Goal: Transaction & Acquisition: Purchase product/service

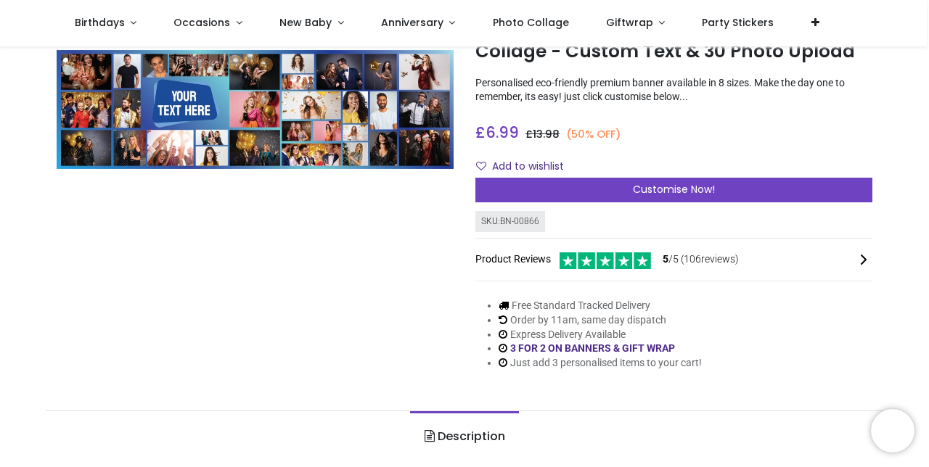
scroll to position [70, 0]
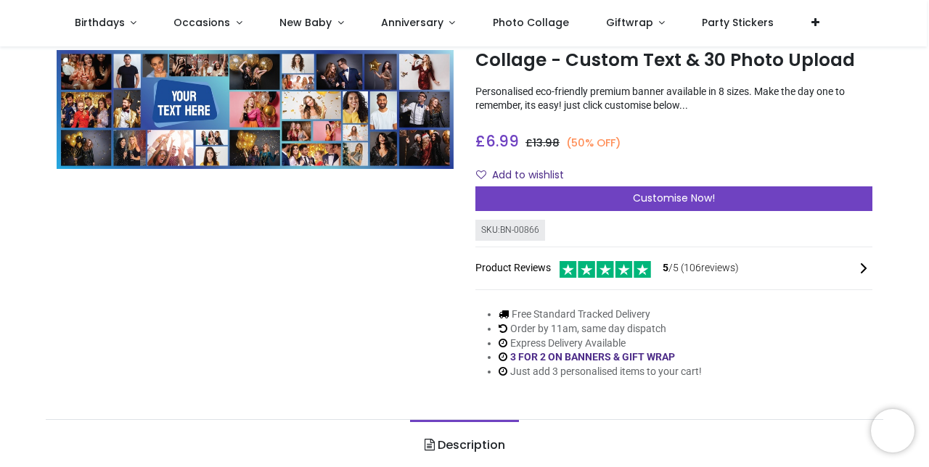
click at [691, 197] on span "Customise Now!" at bounding box center [674, 198] width 82 height 15
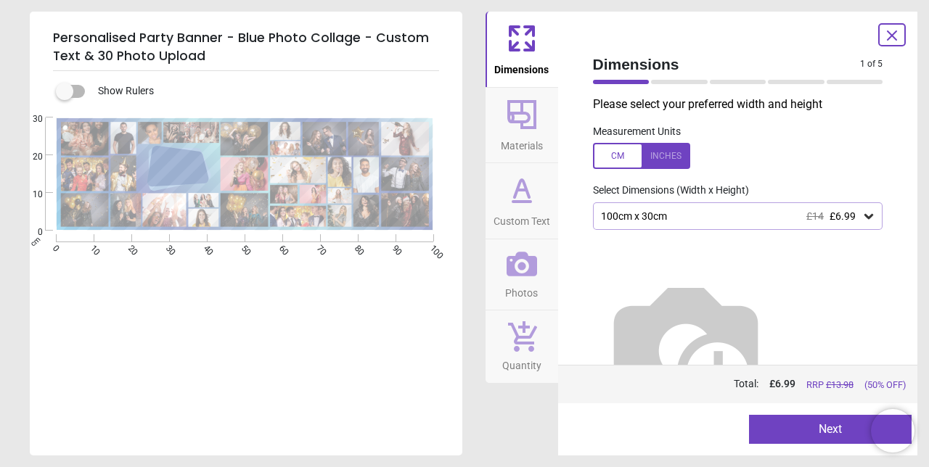
click at [761, 216] on div "100cm x 30cm £14 £6.99" at bounding box center [731, 217] width 263 height 12
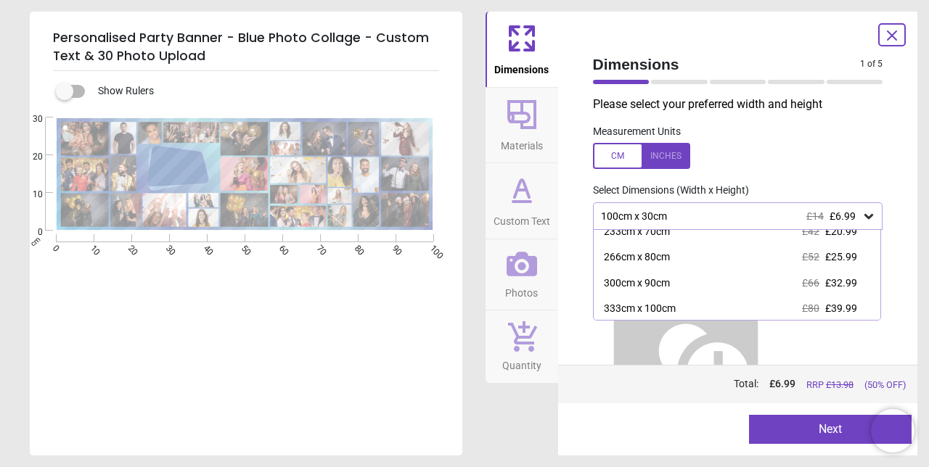
scroll to position [116, 0]
click at [658, 283] on div "300cm x 90cm" at bounding box center [637, 282] width 66 height 15
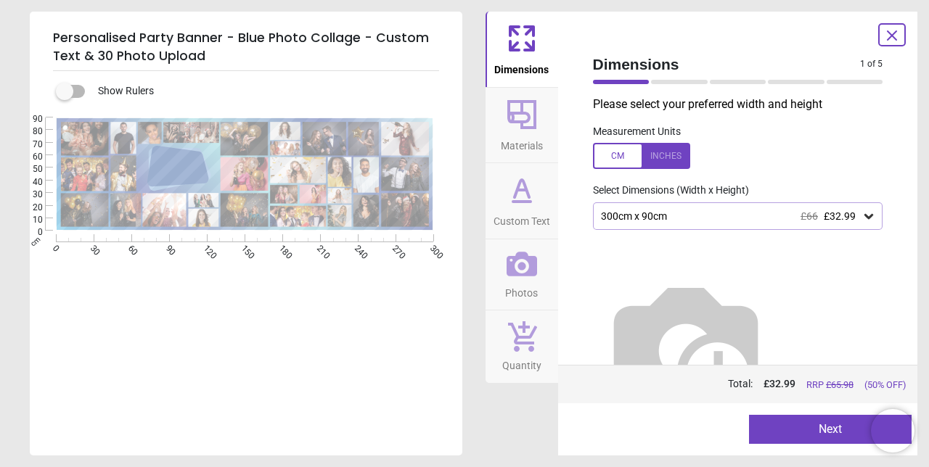
click at [667, 157] on div at bounding box center [641, 156] width 97 height 26
click at [690, 224] on div "118.1" x 35.4" (9ft 10" x 2ft 11") £66 £32.99" at bounding box center [738, 217] width 290 height 28
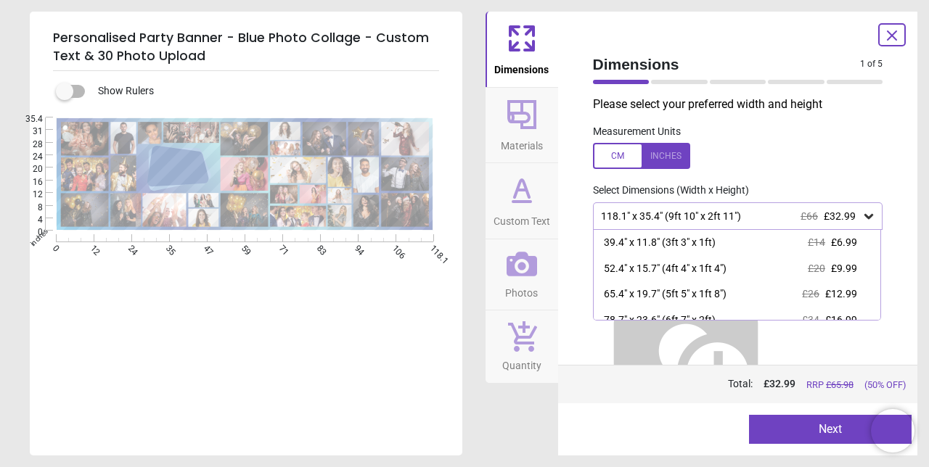
click at [657, 241] on div "39.4" x 11.8" (3ft 3" x 1ft)" at bounding box center [660, 243] width 112 height 15
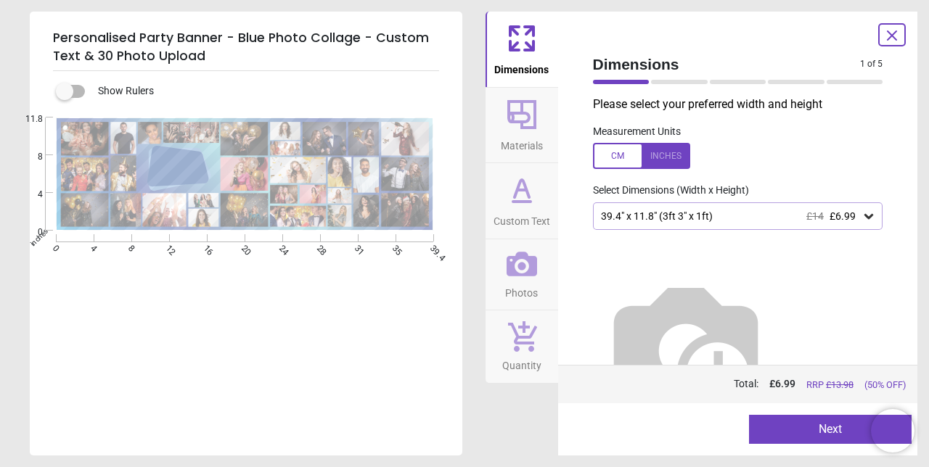
click at [809, 428] on button "Next" at bounding box center [830, 429] width 163 height 29
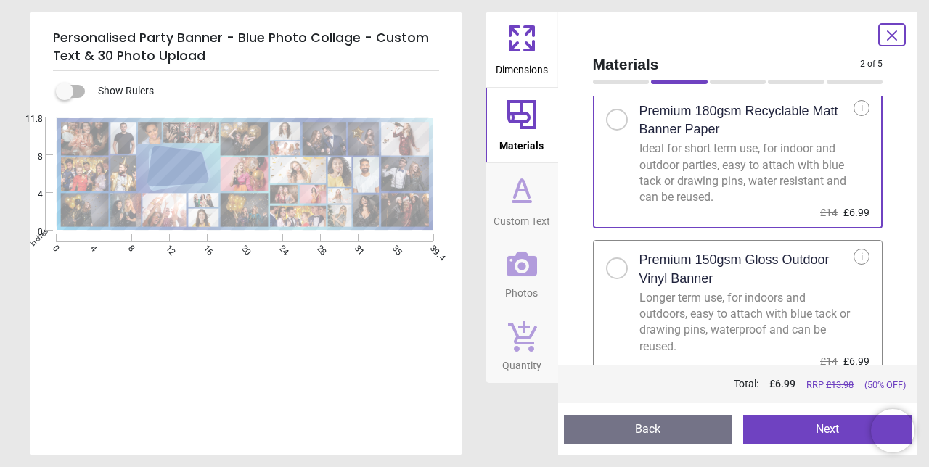
scroll to position [45, 0]
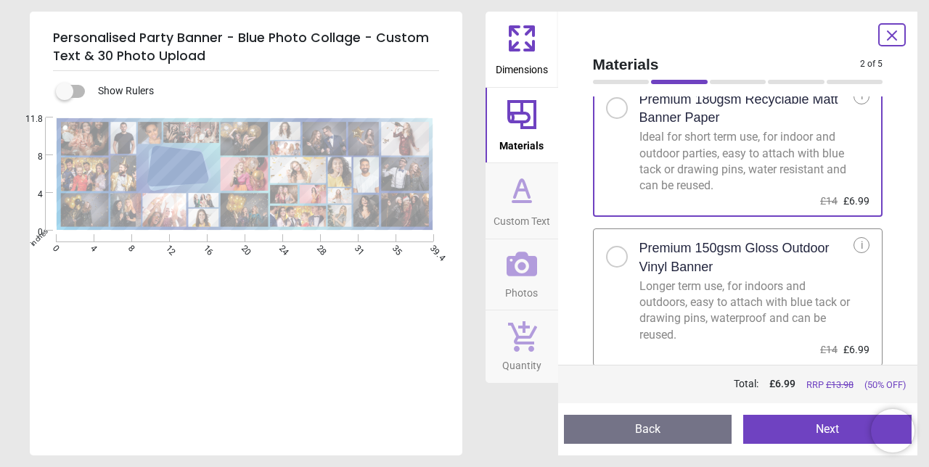
click at [727, 309] on div "Longer term use, for indoors and outdoors, easy to attach with blue tack or dra…" at bounding box center [747, 311] width 215 height 65
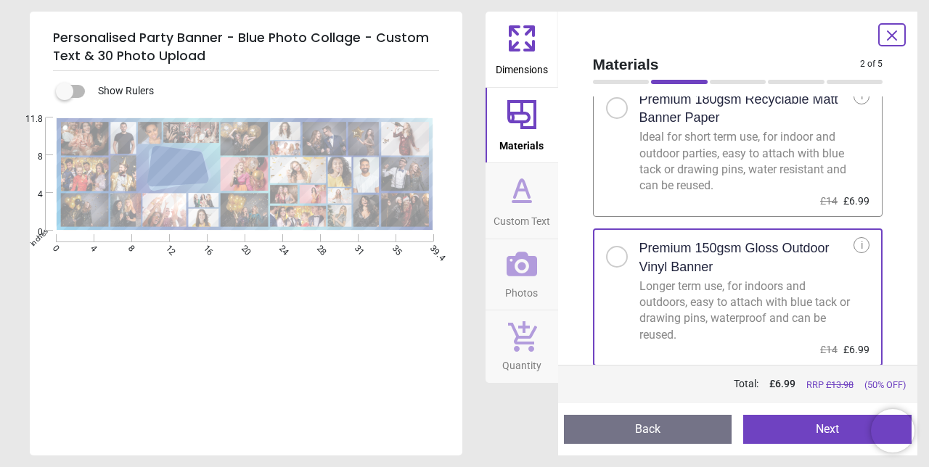
click at [791, 431] on button "Next" at bounding box center [827, 429] width 168 height 29
